Goal: Task Accomplishment & Management: Complete application form

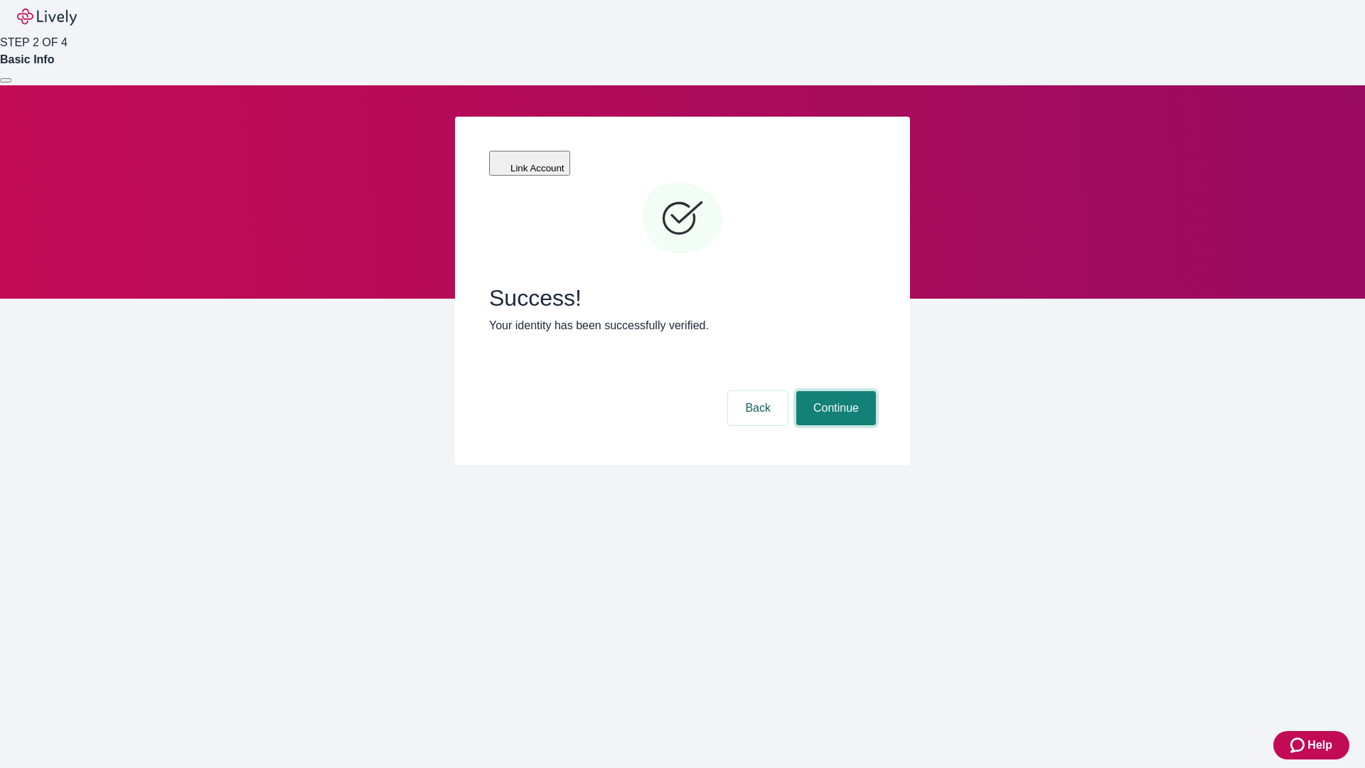
click at [834, 391] on button "Continue" at bounding box center [836, 408] width 80 height 34
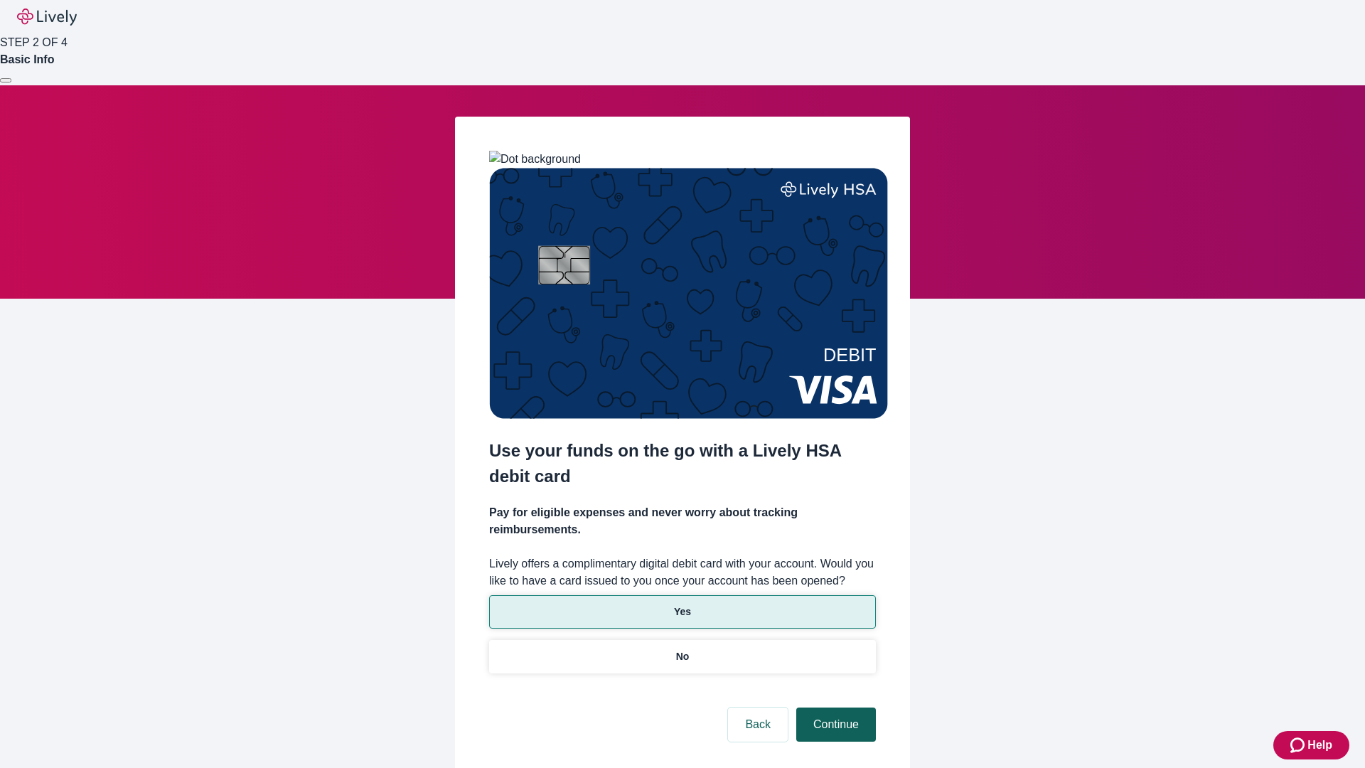
click at [682, 604] on p "Yes" at bounding box center [682, 611] width 17 height 15
click at [834, 707] on button "Continue" at bounding box center [836, 724] width 80 height 34
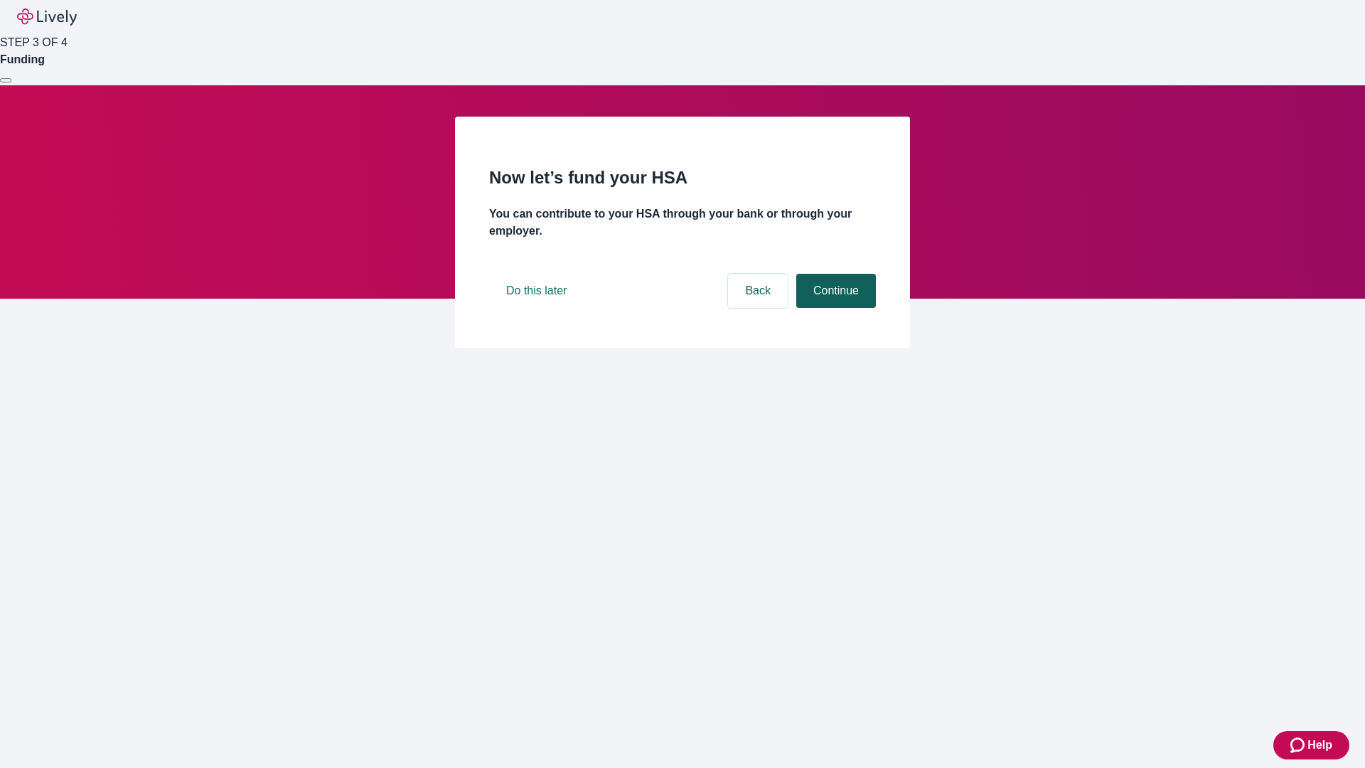
click at [834, 308] on button "Continue" at bounding box center [836, 291] width 80 height 34
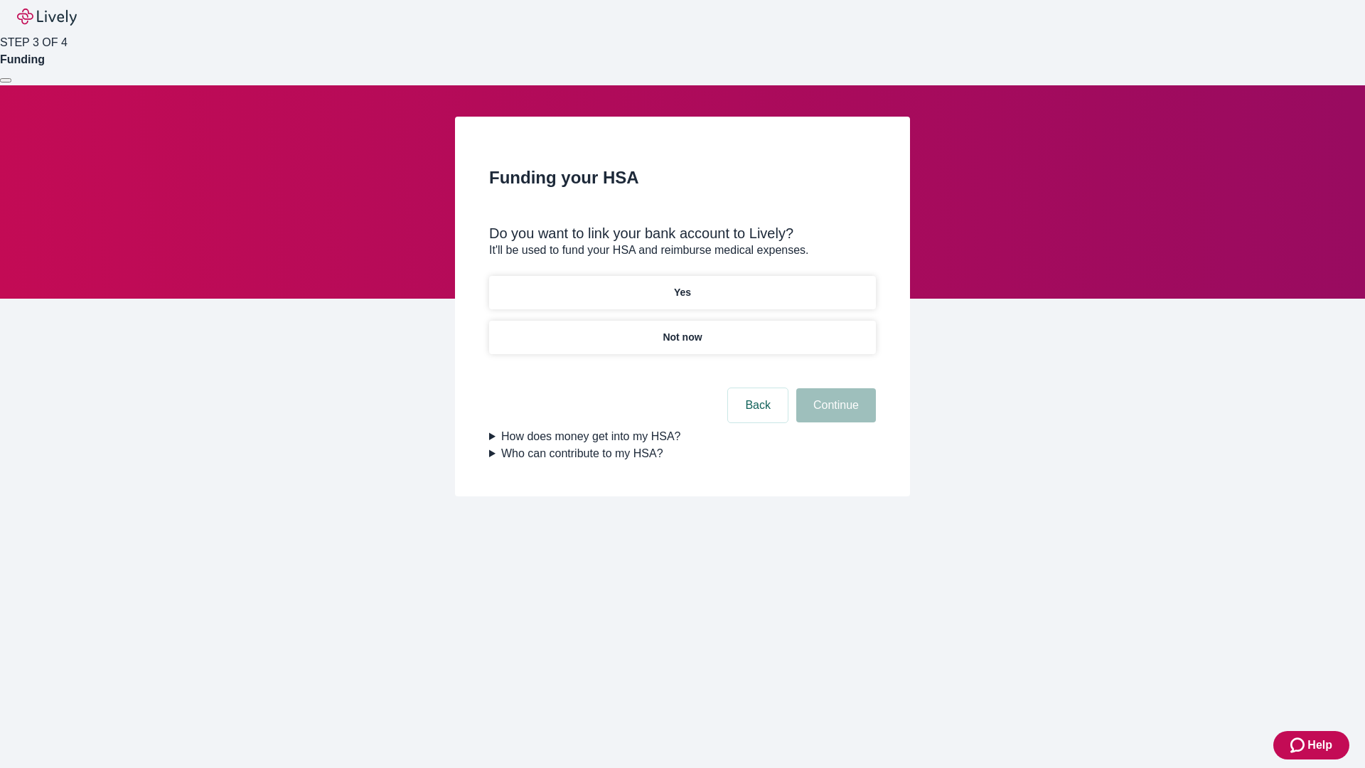
click at [682, 330] on p "Not now" at bounding box center [681, 337] width 39 height 15
click at [834, 414] on button "Continue" at bounding box center [836, 405] width 80 height 34
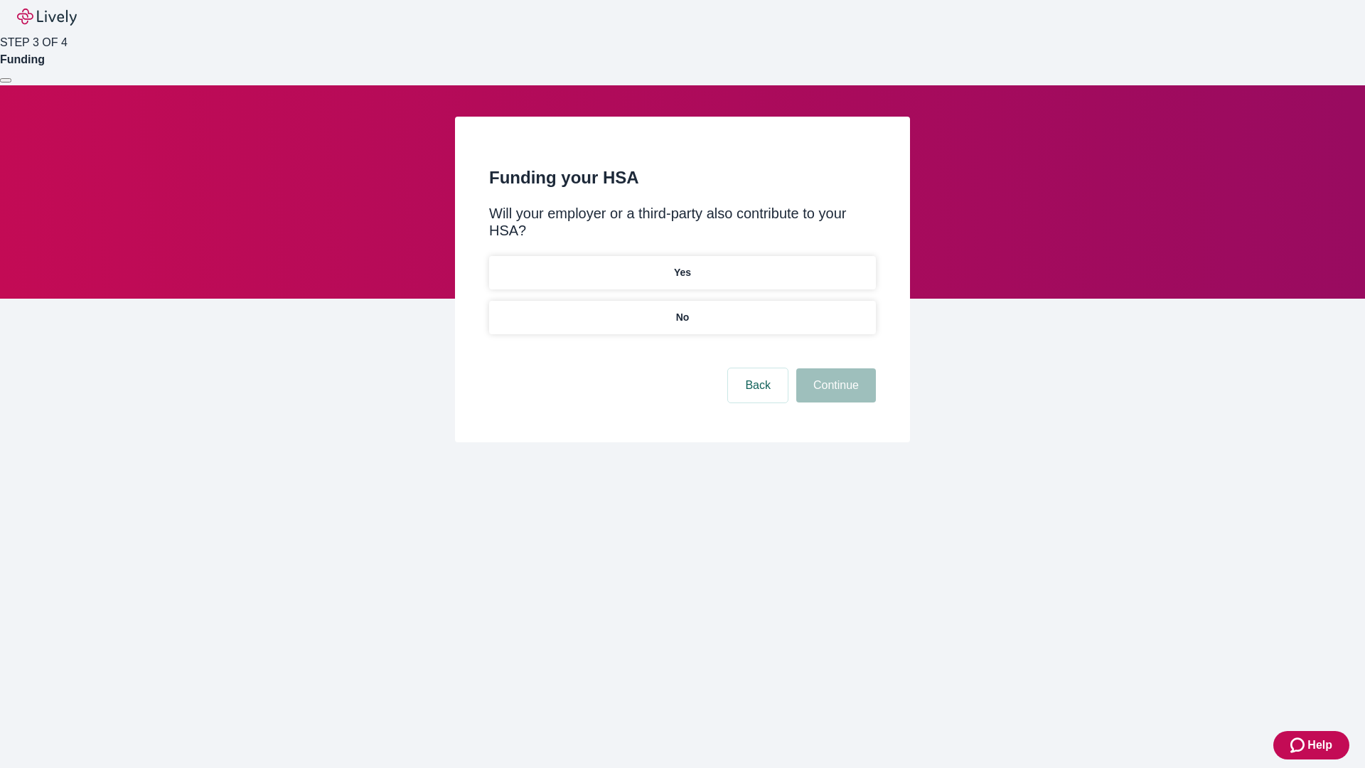
click at [682, 310] on p "No" at bounding box center [683, 317] width 14 height 15
click at [834, 368] on button "Continue" at bounding box center [836, 385] width 80 height 34
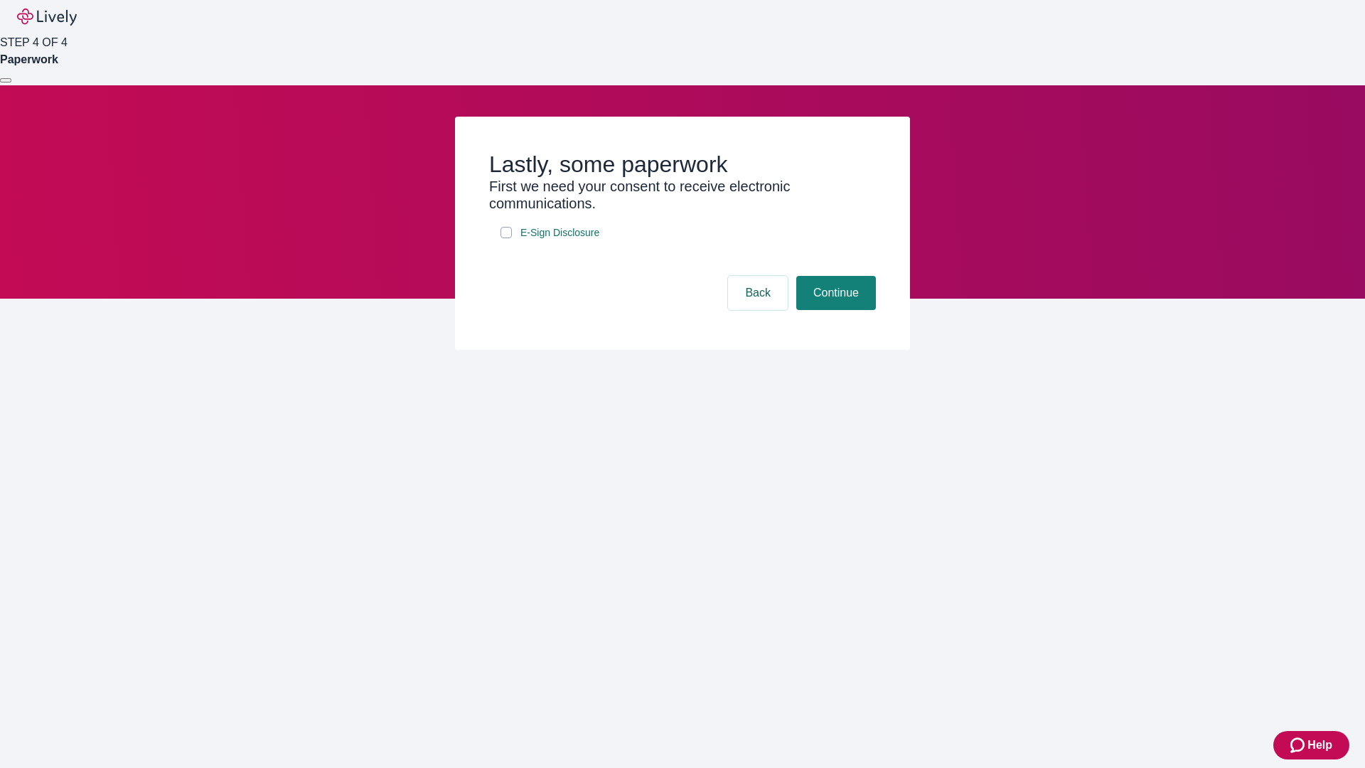
click at [506, 238] on input "E-Sign Disclosure" at bounding box center [505, 232] width 11 height 11
checkbox input "true"
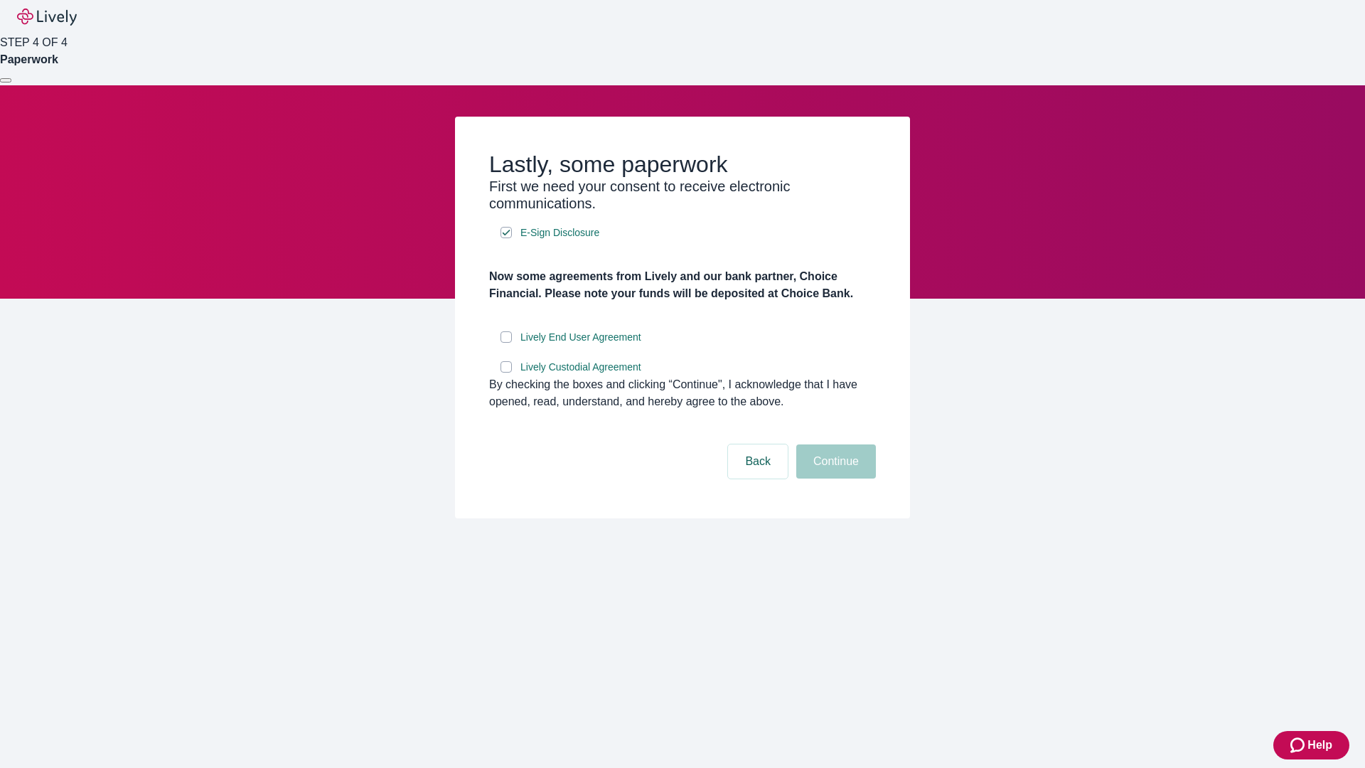
click at [506, 343] on input "Lively End User Agreement" at bounding box center [505, 336] width 11 height 11
checkbox input "true"
click at [506, 372] on input "Lively Custodial Agreement" at bounding box center [505, 366] width 11 height 11
checkbox input "true"
click at [834, 478] on button "Continue" at bounding box center [836, 461] width 80 height 34
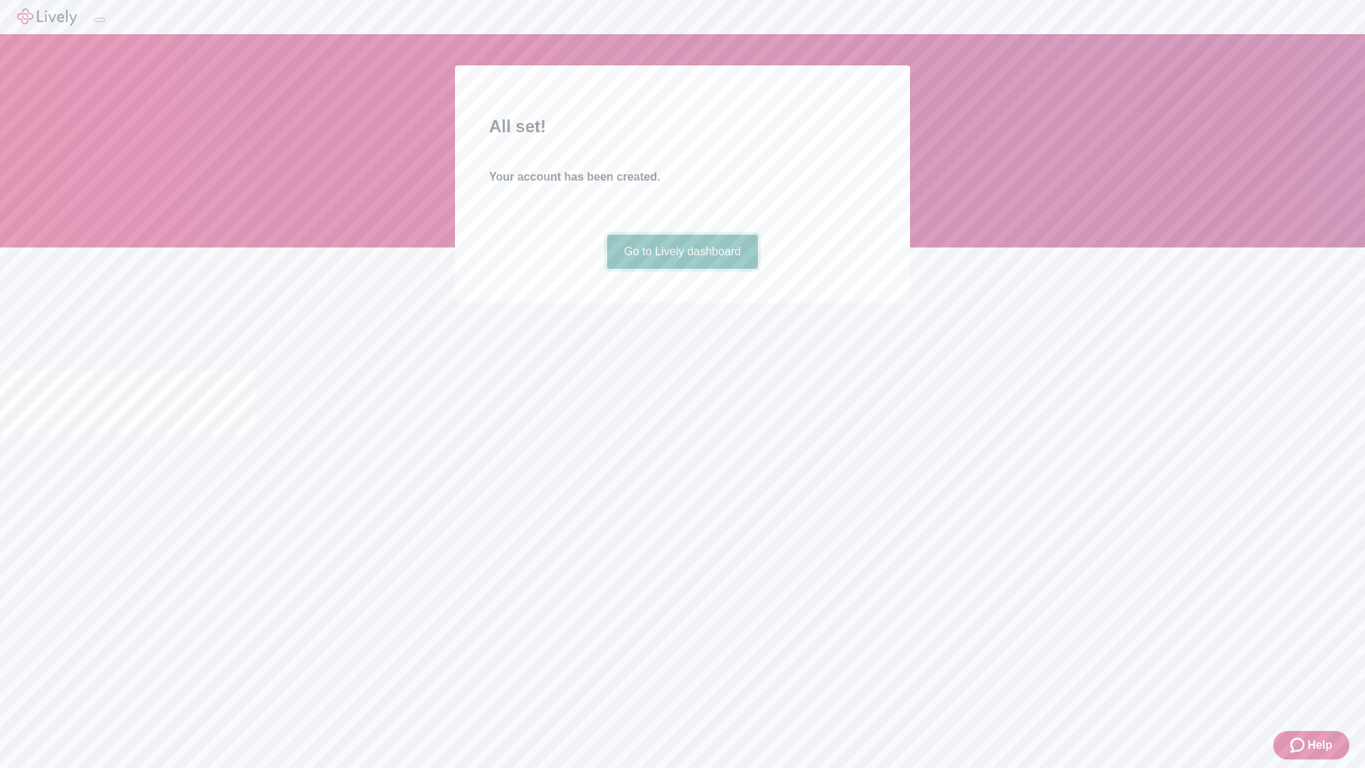
click at [682, 269] on link "Go to Lively dashboard" at bounding box center [682, 252] width 151 height 34
